Goal: Task Accomplishment & Management: Complete application form

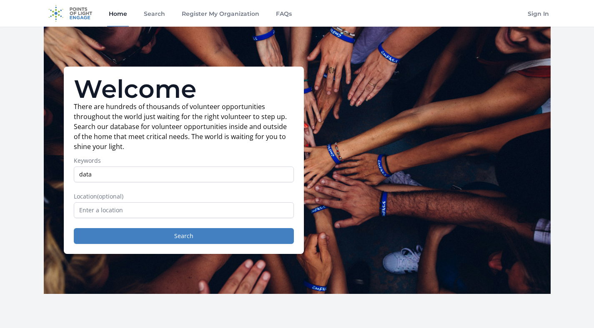
type input "data"
click at [175, 202] on input "text" at bounding box center [184, 210] width 220 height 16
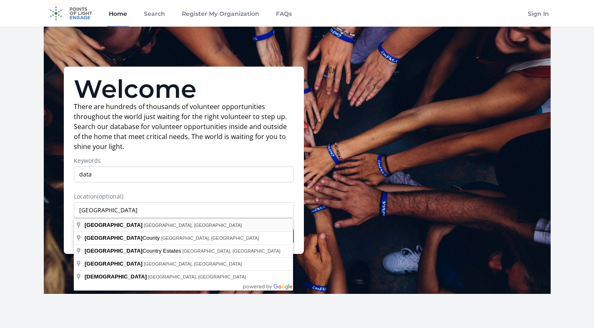
type input "San Diego, CA, USA"
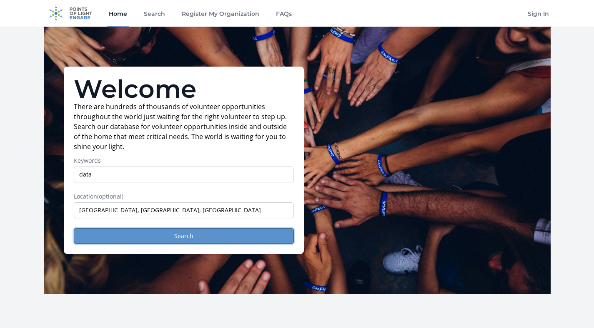
click at [165, 239] on button "Search" at bounding box center [184, 236] width 220 height 16
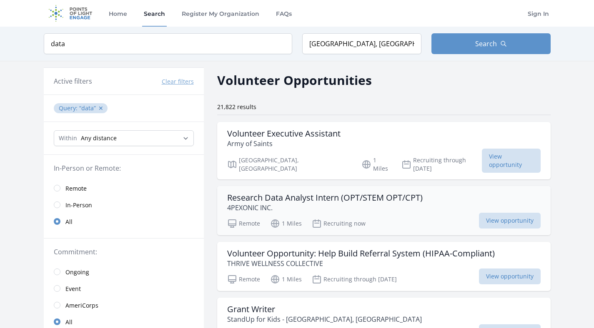
click at [354, 203] on p "4PEXONIC INC." at bounding box center [324, 208] width 195 height 10
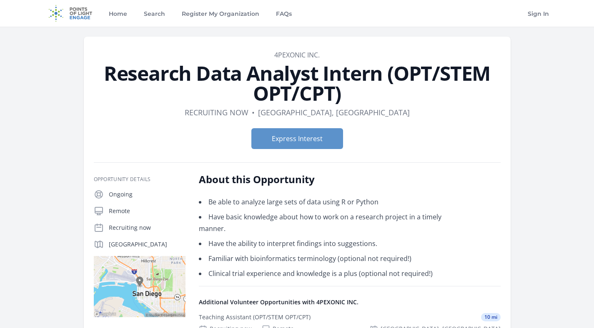
click at [354, 202] on li "Be able to analyze large sets of data using R or Python" at bounding box center [321, 202] width 244 height 12
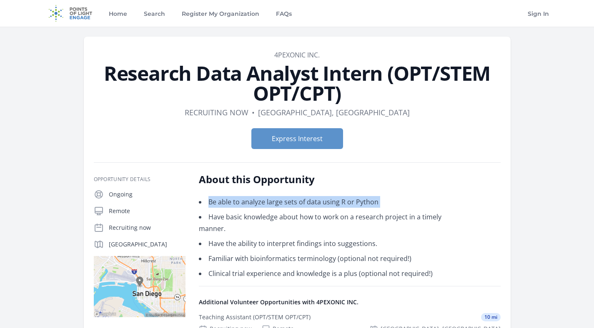
click at [354, 202] on li "Be able to analyze large sets of data using R or Python" at bounding box center [321, 202] width 244 height 12
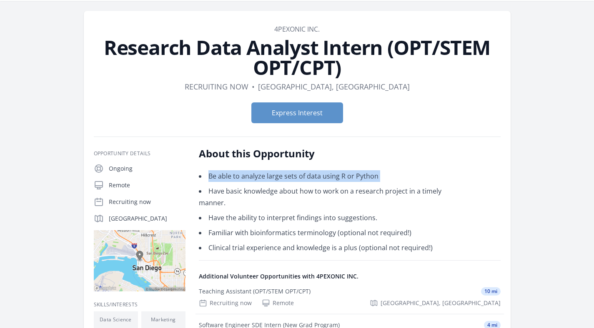
scroll to position [26, 0]
click at [354, 202] on li "Have basic knowledge about how to work on a research project in a timely manner." at bounding box center [321, 196] width 244 height 23
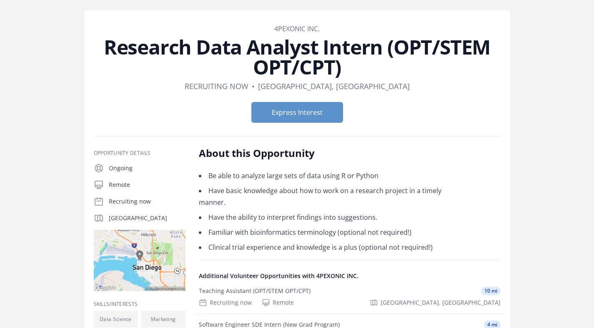
click at [354, 202] on li "Have basic knowledge about how to work on a research project in a timely manner." at bounding box center [321, 196] width 244 height 23
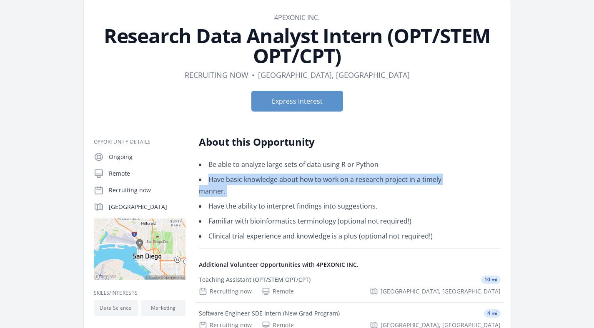
scroll to position [38, 0]
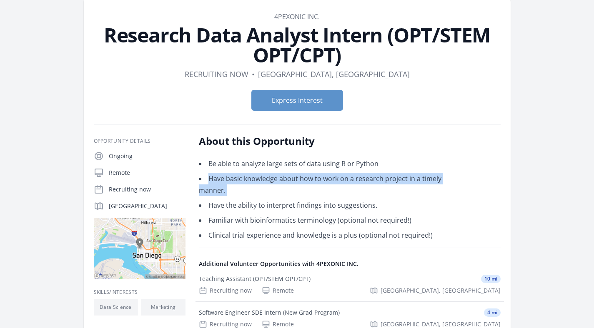
click at [352, 220] on li "Familiar with bioinformatics terminology (optional not required!)" at bounding box center [321, 221] width 244 height 12
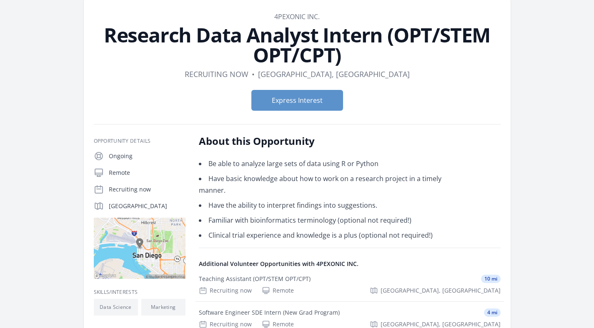
click at [352, 220] on li "Familiar with bioinformatics terminology (optional not required!)" at bounding box center [321, 221] width 244 height 12
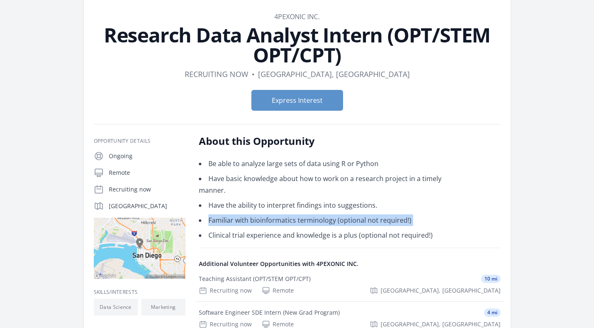
click at [338, 207] on li "Have the ability to interpret findings into suggestions." at bounding box center [321, 206] width 244 height 12
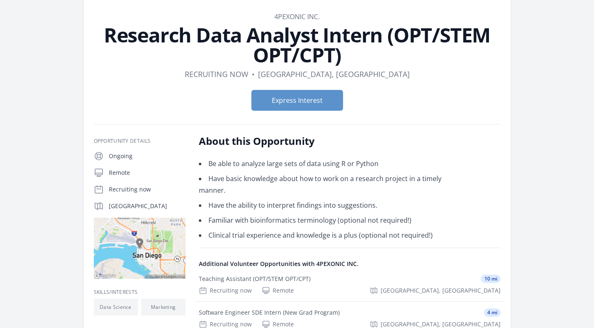
click at [338, 207] on li "Have the ability to interpret findings into suggestions." at bounding box center [321, 206] width 244 height 12
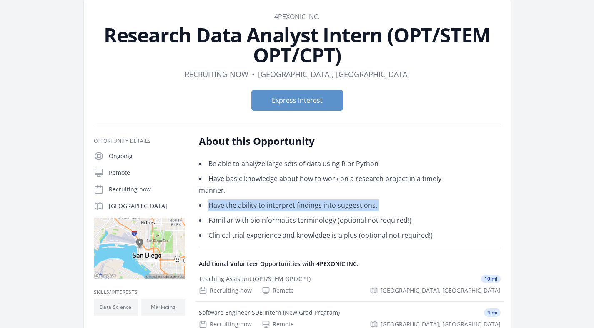
click at [341, 237] on li "Clinical trial experience and knowledge is a plus (optional not required!)" at bounding box center [321, 236] width 244 height 12
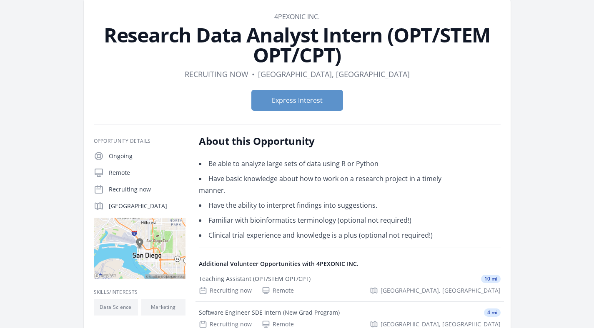
click at [341, 237] on li "Clinical trial experience and knowledge is a plus (optional not required!)" at bounding box center [321, 236] width 244 height 12
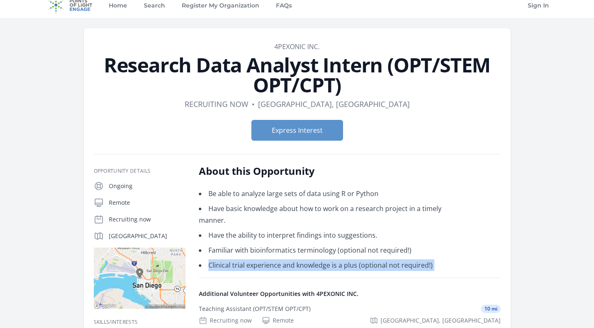
scroll to position [5, 0]
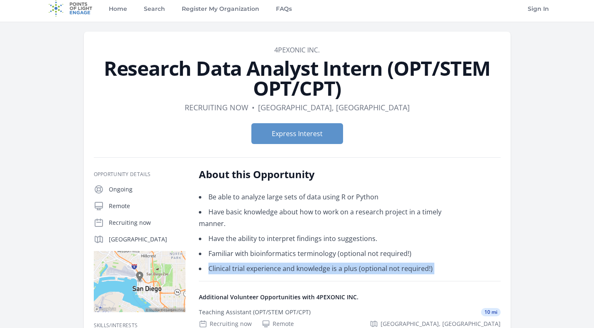
click at [304, 51] on link "4PEXONIC INC." at bounding box center [296, 49] width 45 height 9
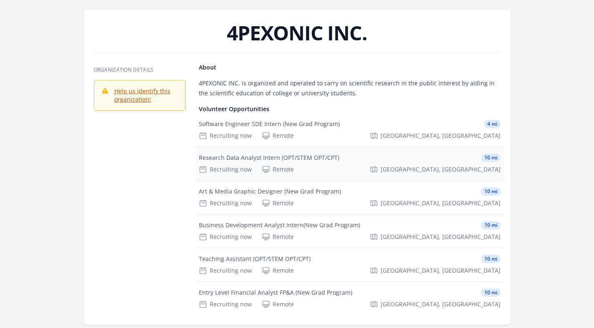
scroll to position [87, 0]
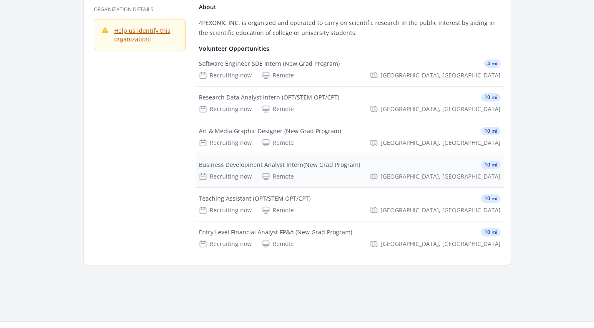
click at [291, 165] on div "Business Development Analyst Intern(New Grad Program)" at bounding box center [279, 165] width 161 height 8
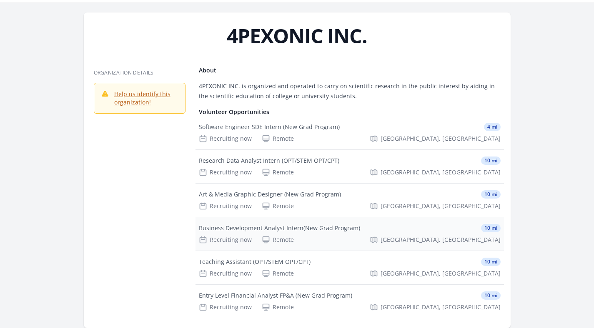
scroll to position [0, 0]
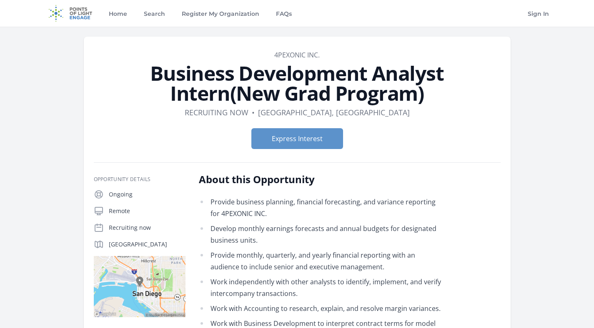
click at [285, 210] on li "Provide business planning, financial forecasting, and variance reporting for 4P…" at bounding box center [321, 207] width 244 height 23
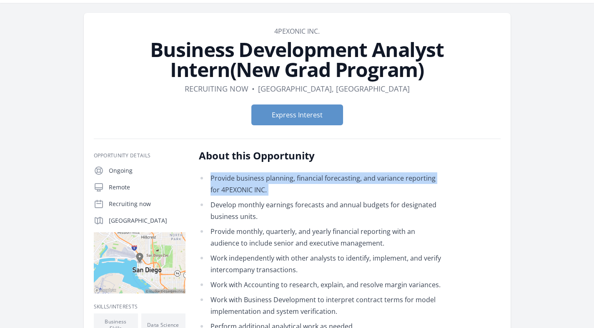
scroll to position [74, 0]
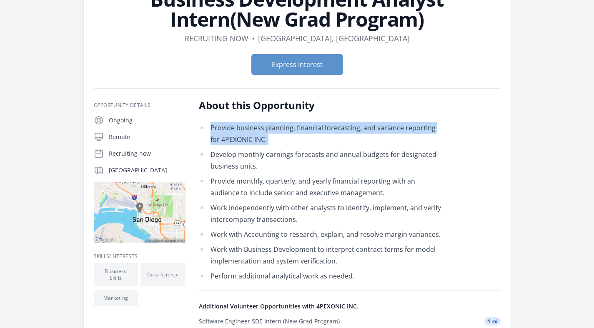
click at [285, 210] on li "Work independently with other analysts to identify, implement, and verify inter…" at bounding box center [321, 213] width 244 height 23
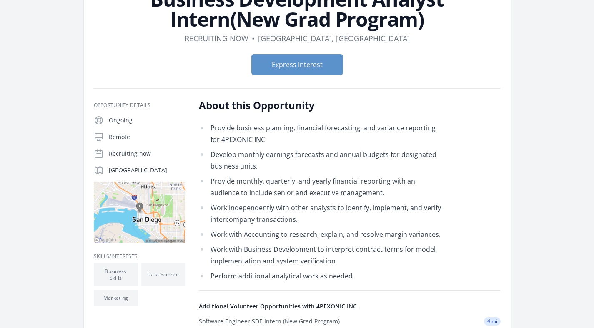
click at [285, 210] on li "Work independently with other analysts to identify, implement, and verify inter…" at bounding box center [321, 213] width 244 height 23
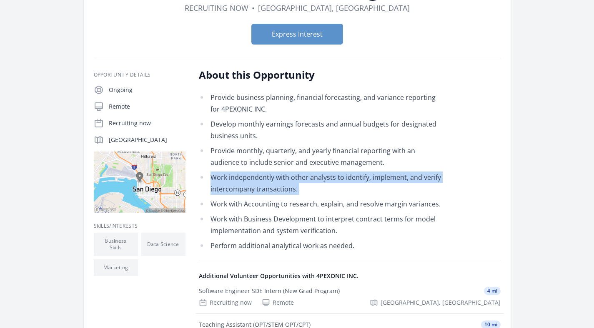
scroll to position [167, 0]
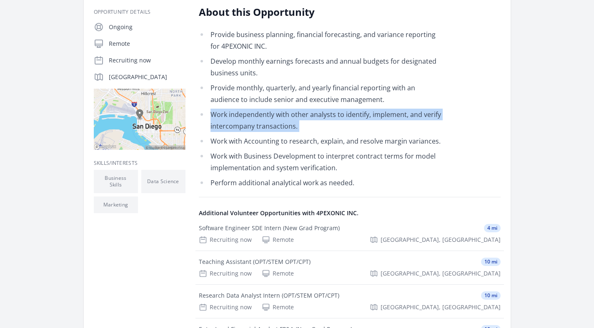
click at [273, 178] on li "Perform additional analytical work as needed." at bounding box center [321, 183] width 244 height 12
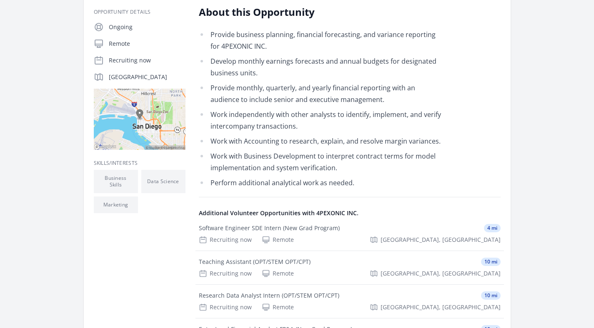
click at [273, 178] on li "Perform additional analytical work as needed." at bounding box center [321, 183] width 244 height 12
click at [251, 139] on li "Work with Accounting to research, explain, and resolve margin variances." at bounding box center [321, 141] width 244 height 12
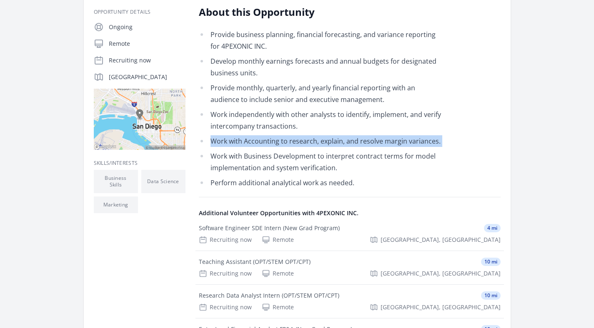
click at [242, 90] on li "Provide monthly, quarterly, and yearly financial reporting with an audience to …" at bounding box center [321, 93] width 244 height 23
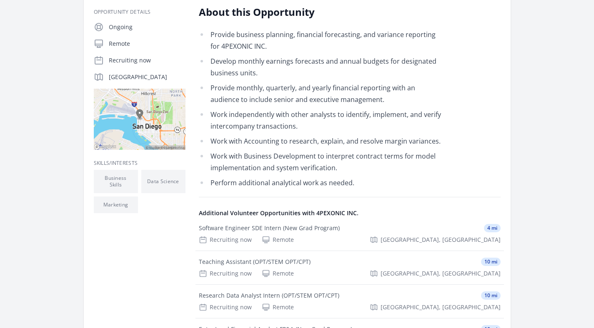
click at [242, 90] on li "Provide monthly, quarterly, and yearly financial reporting with an audience to …" at bounding box center [321, 93] width 244 height 23
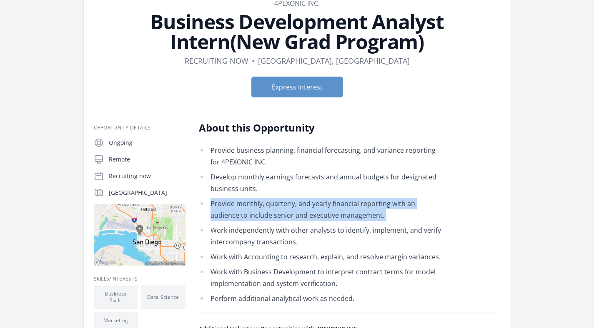
scroll to position [0, 0]
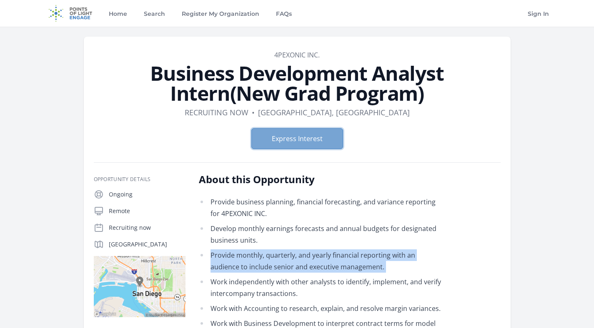
click at [285, 143] on button "Express Interest" at bounding box center [297, 138] width 92 height 21
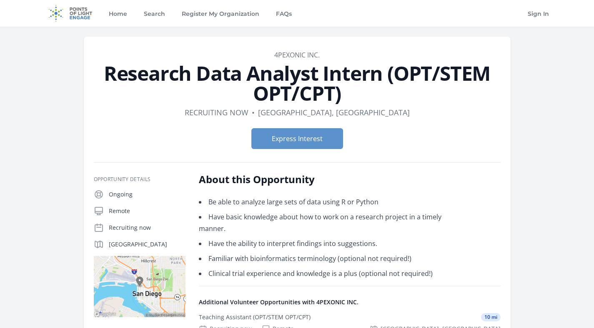
scroll to position [5, 0]
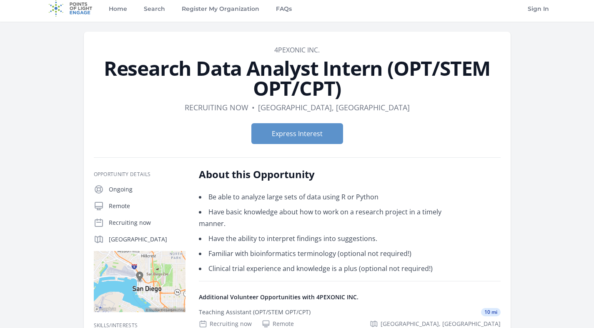
click at [332, 76] on h1 "Research Data Analyst Intern (OPT/STEM OPT/CPT)" at bounding box center [297, 78] width 407 height 40
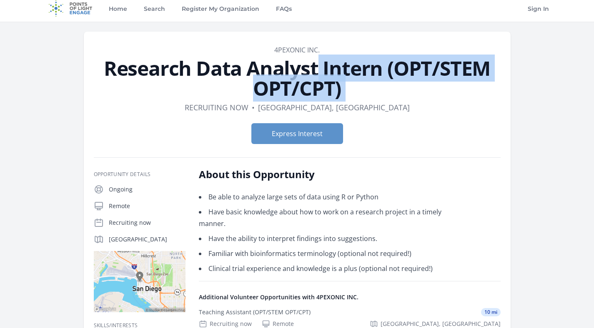
scroll to position [81, 0]
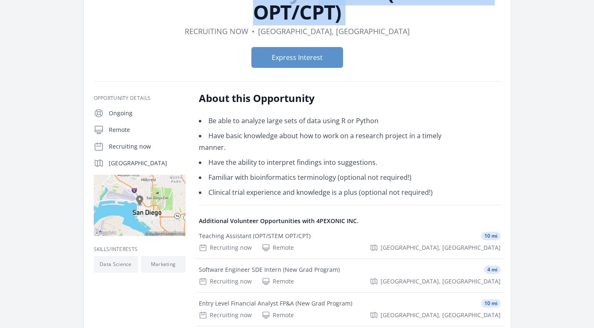
click at [327, 163] on li "Have the ability to interpret findings into suggestions." at bounding box center [321, 163] width 244 height 12
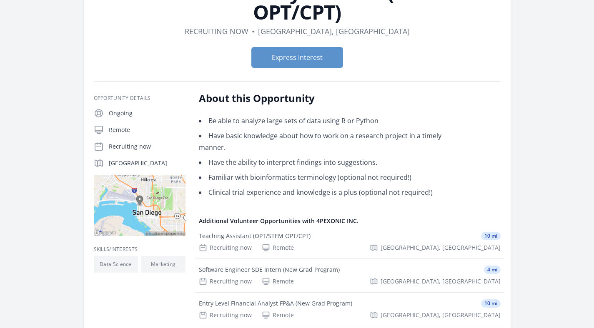
click at [327, 163] on li "Have the ability to interpret findings into suggestions." at bounding box center [321, 163] width 244 height 12
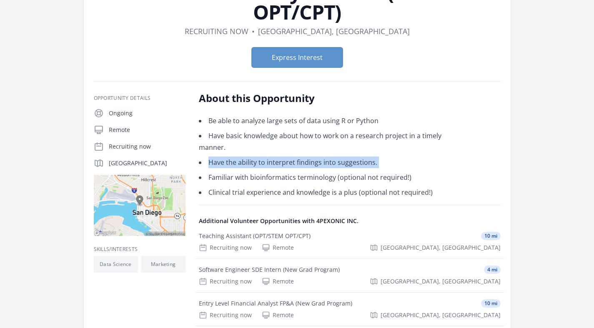
click at [334, 141] on li "Have basic knowledge about how to work on a research project in a timely manner." at bounding box center [321, 141] width 244 height 23
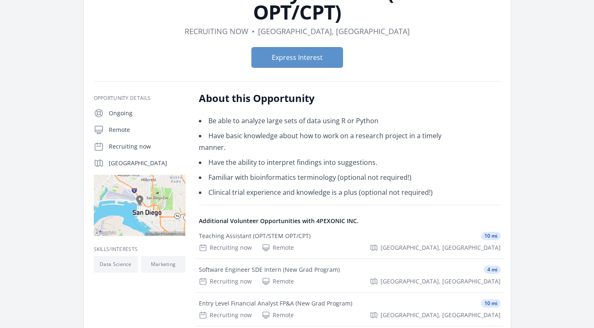
click at [334, 141] on li "Have basic knowledge about how to work on a research project in a timely manner." at bounding box center [321, 141] width 244 height 23
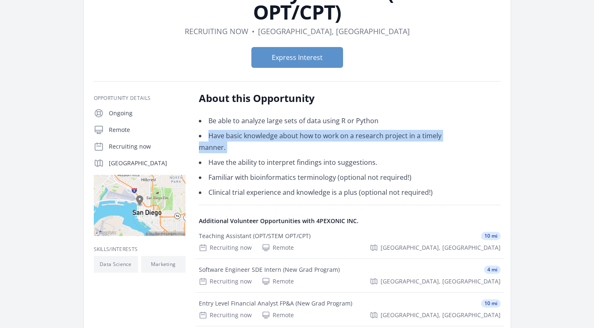
click at [334, 141] on li "Have basic knowledge about how to work on a research project in a timely manner." at bounding box center [321, 141] width 244 height 23
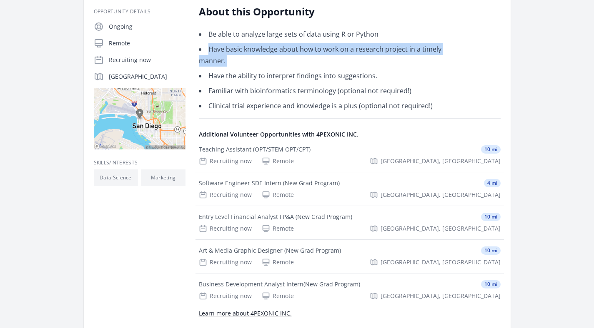
scroll to position [197, 0]
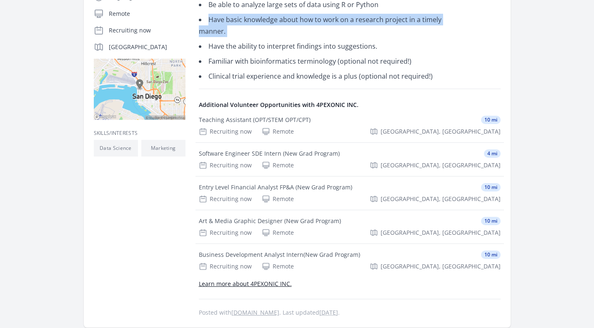
click at [253, 78] on li "Clinical trial experience and knowledge is a plus (optional not required!)" at bounding box center [321, 76] width 244 height 12
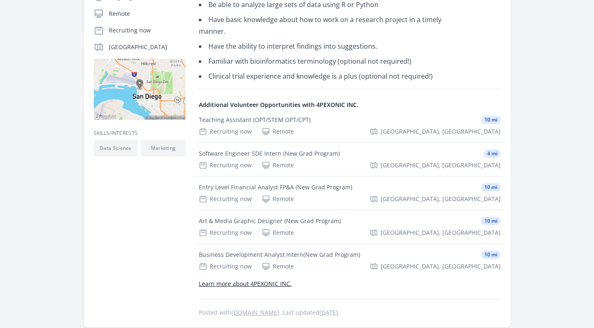
drag, startPoint x: 219, startPoint y: 72, endPoint x: 253, endPoint y: 72, distance: 34.2
click at [222, 72] on li "Clinical trial experience and knowledge is a plus (optional not required!)" at bounding box center [321, 76] width 244 height 12
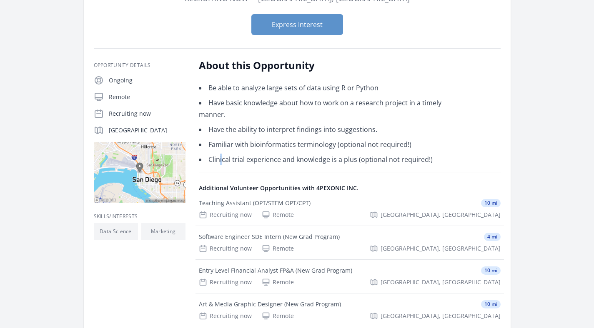
scroll to position [43, 0]
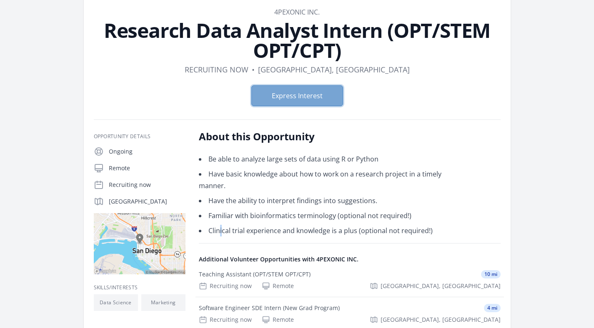
click at [266, 102] on button "Express Interest" at bounding box center [297, 95] width 92 height 21
